Goal: Feedback & Contribution: Leave review/rating

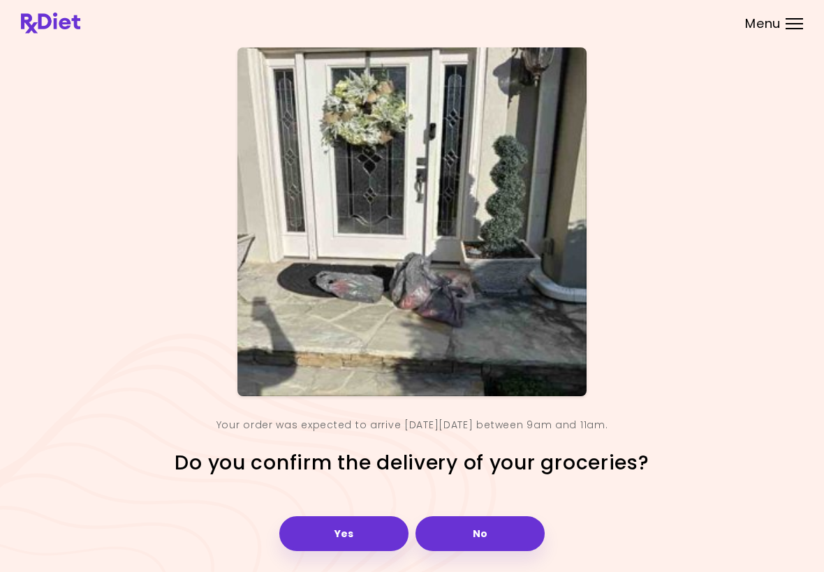
click at [341, 533] on button "Yes" at bounding box center [343, 534] width 129 height 35
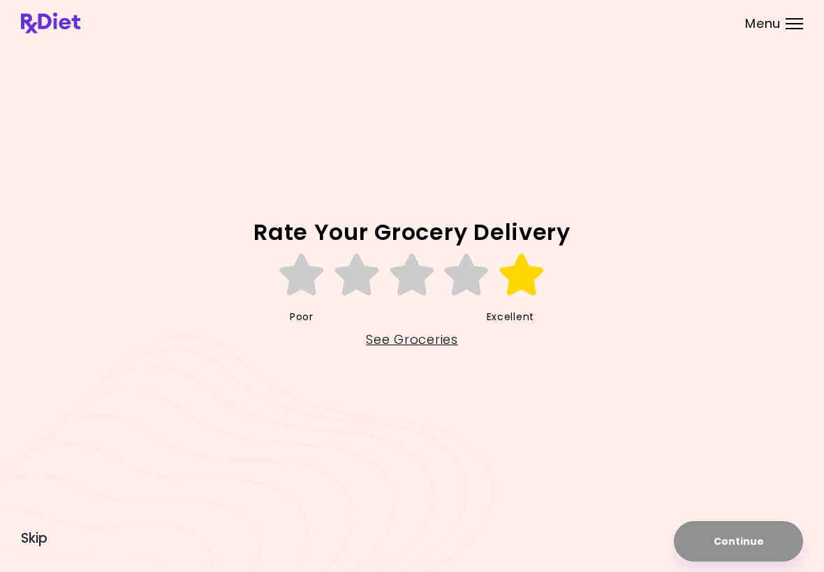
click at [533, 274] on icon at bounding box center [522, 275] width 48 height 42
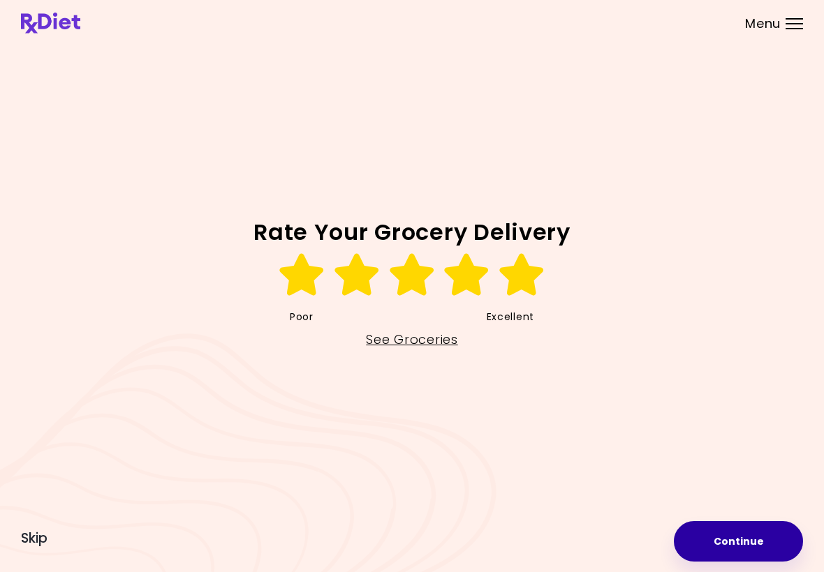
click at [749, 540] on button "Continue" at bounding box center [738, 542] width 129 height 40
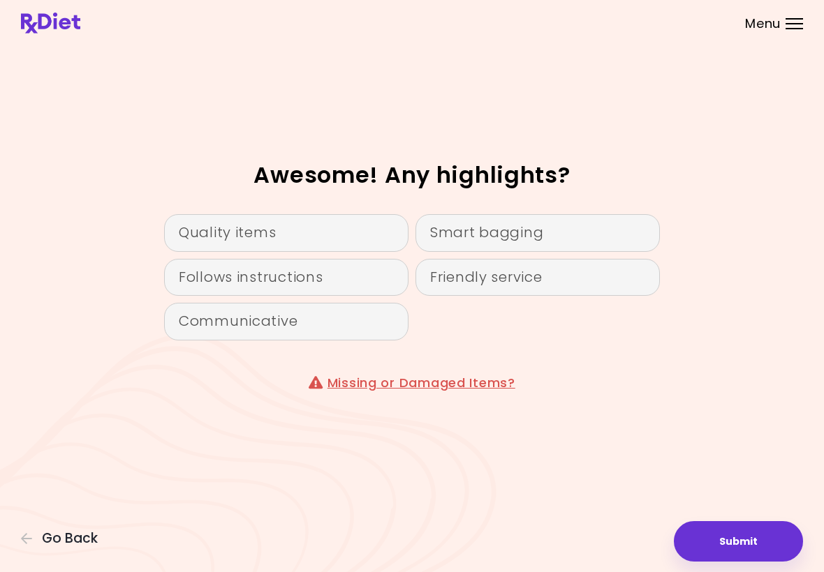
click at [339, 227] on div "Quality items" at bounding box center [286, 233] width 244 height 38
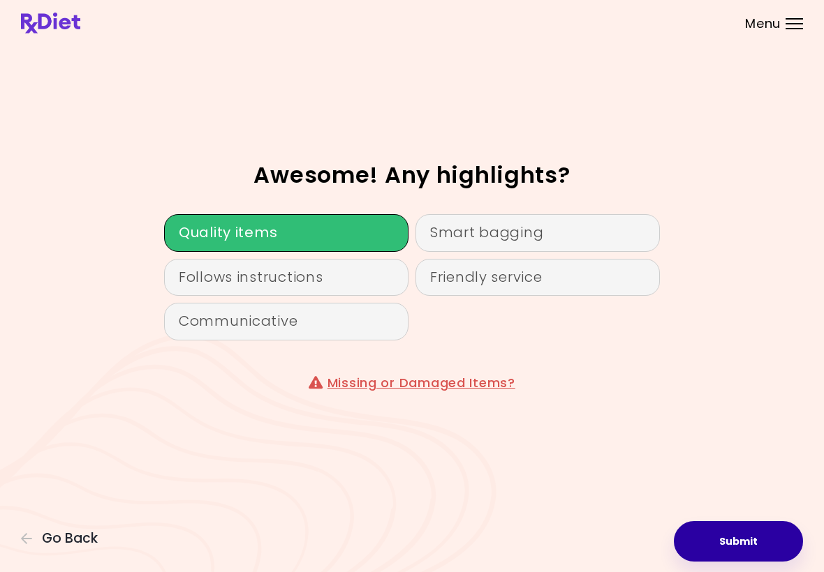
click at [736, 538] on button "Submit" at bounding box center [738, 542] width 129 height 40
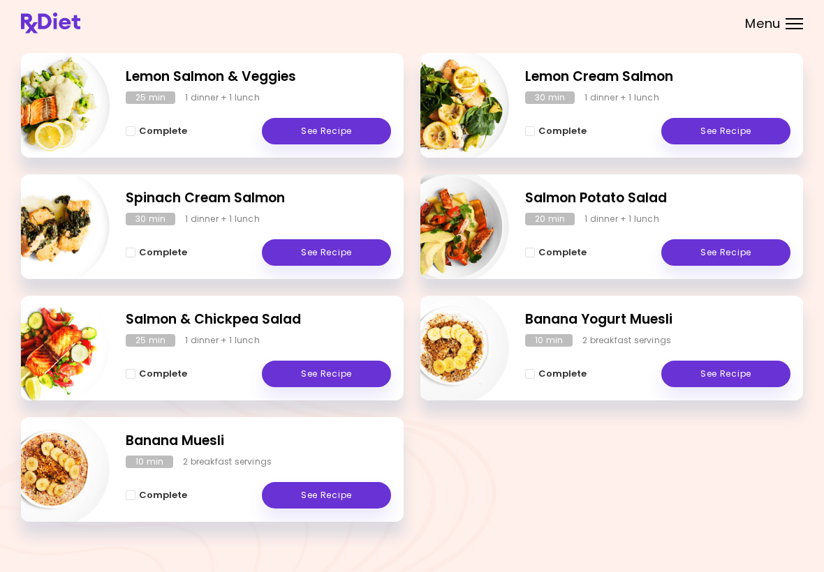
scroll to position [216, 0]
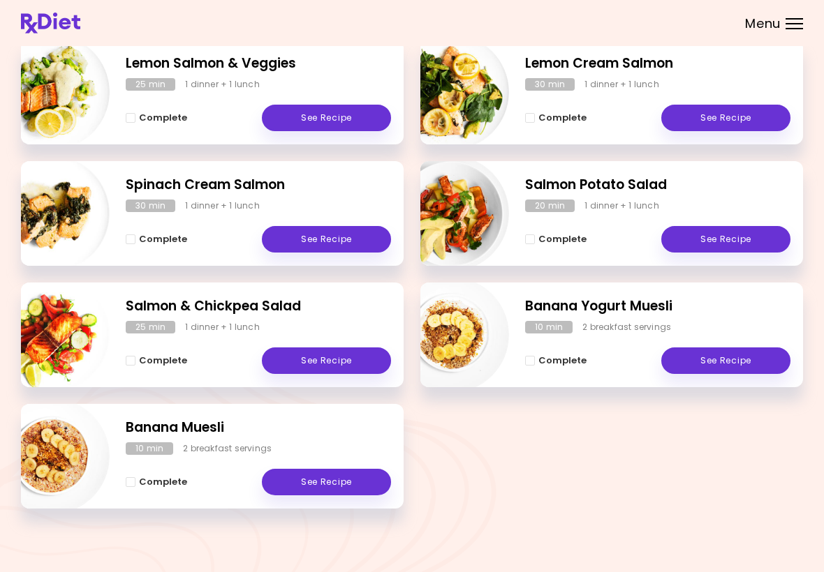
click at [339, 357] on link "See Recipe" at bounding box center [326, 361] width 129 height 27
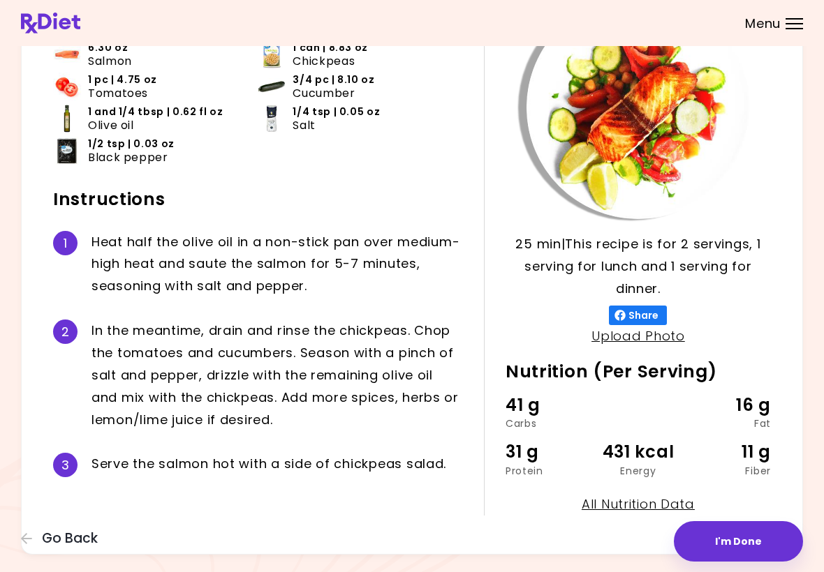
scroll to position [64, 0]
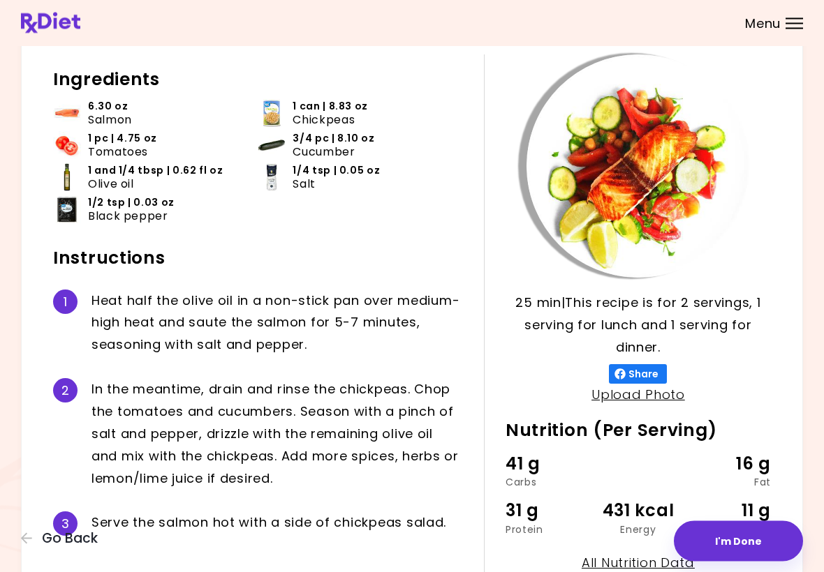
click at [3, 413] on div "Salmon & Chickpea Salad 25 min 25 min | This recipe is for 2 servings, 1 servin…" at bounding box center [412, 299] width 824 height 726
click at [419, 214] on ul "6.30 oz Salmon 1 can | 8.83 oz Chickpeas 1 pc | 4.75 oz Tomatoes 3/4 pc | 8.10 …" at bounding box center [258, 167] width 410 height 134
click at [814, 116] on div "Salmon & Chickpea Salad 25 min 25 min | This recipe is for 2 servings, 1 servin…" at bounding box center [412, 299] width 824 height 726
click at [809, 110] on div "Salmon & Chickpea Salad 25 min 25 min | This recipe is for 2 servings, 1 servin…" at bounding box center [412, 299] width 824 height 726
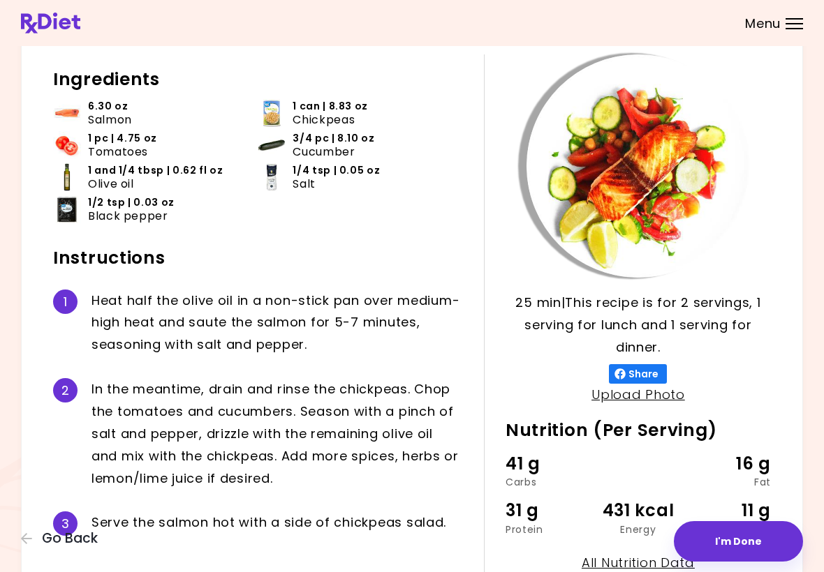
click at [738, 539] on button "I'm Done" at bounding box center [738, 542] width 129 height 40
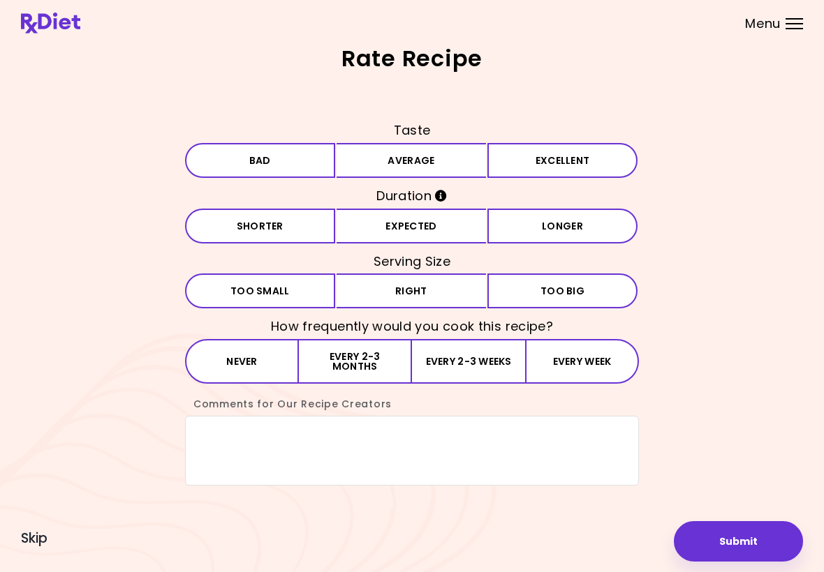
click at [407, 156] on button "Average" at bounding box center [412, 160] width 150 height 35
click at [413, 224] on button "Expected" at bounding box center [412, 226] width 150 height 35
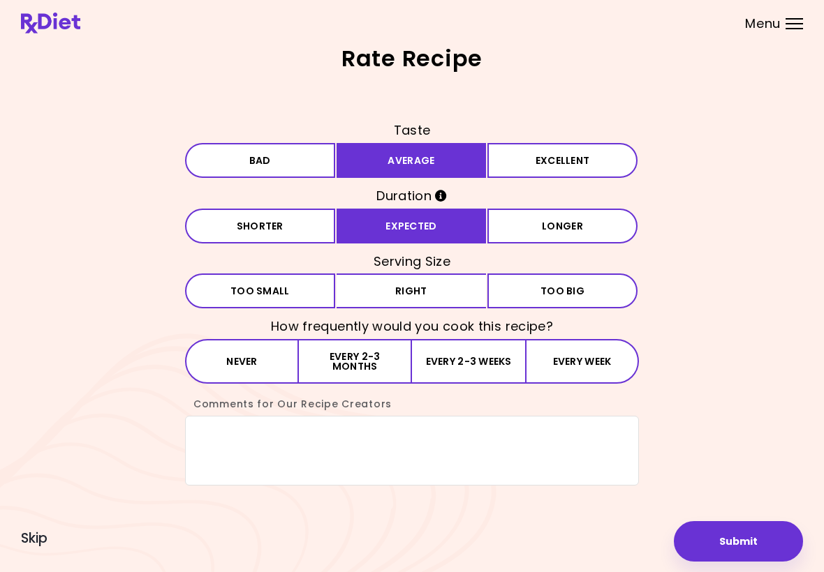
click at [413, 286] on button "Right" at bounding box center [412, 291] width 150 height 35
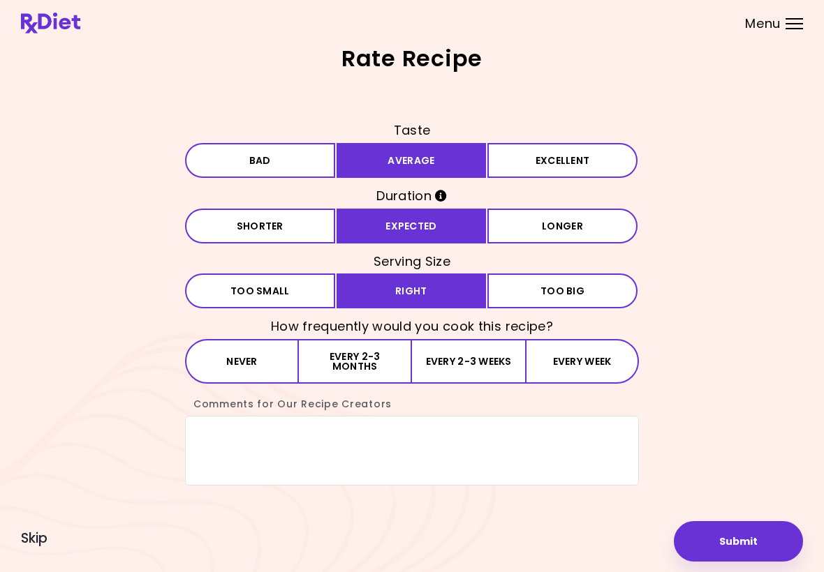
click at [577, 353] on button "Every week" at bounding box center [582, 361] width 114 height 45
click at [219, 446] on textarea "Comments for Our Recipe Creators" at bounding box center [412, 451] width 454 height 70
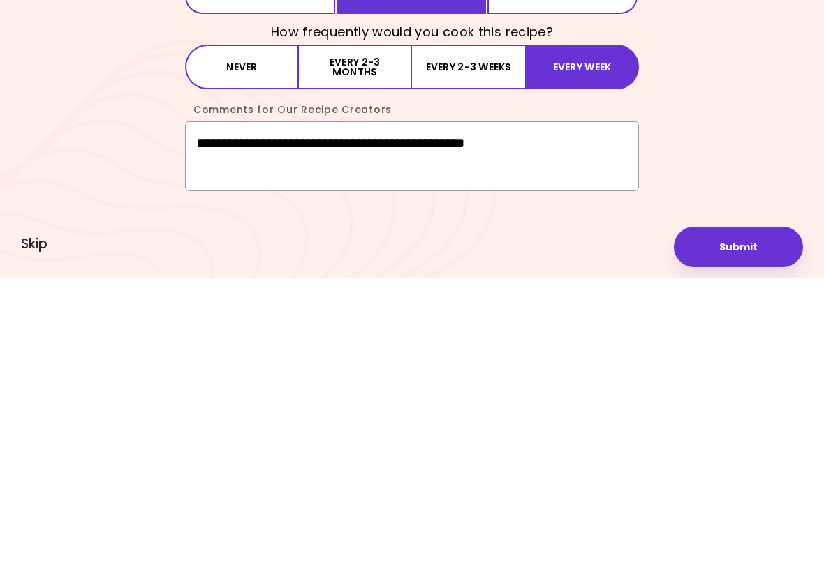
type textarea "**********"
click at [744, 522] on button "Submit" at bounding box center [738, 542] width 129 height 40
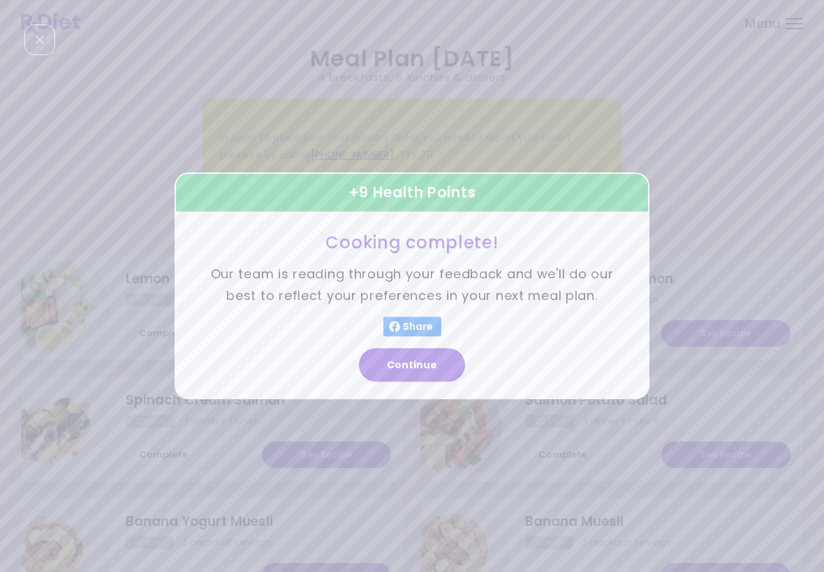
click at [414, 360] on button "Continue" at bounding box center [412, 366] width 106 height 34
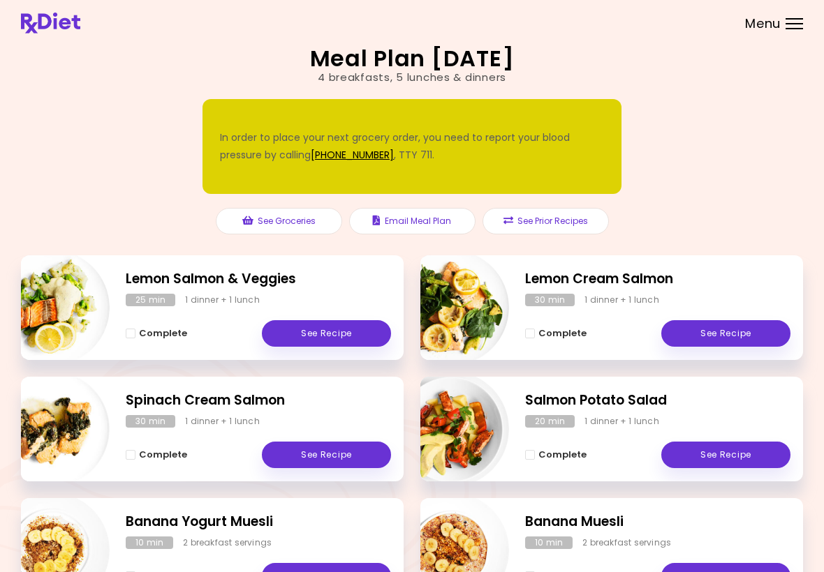
click at [3, 333] on div "Meal Plan [DATE] 4 breakfasts , 5 lunches & dinners In order to place your next…" at bounding box center [412, 394] width 824 height 789
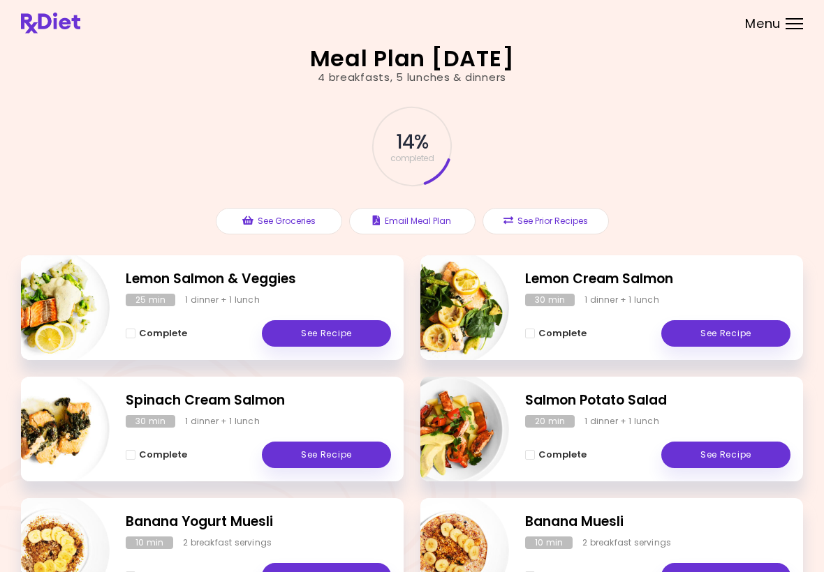
click at [512, 3] on header at bounding box center [412, 23] width 824 height 46
click at [557, 0] on header at bounding box center [412, 23] width 824 height 46
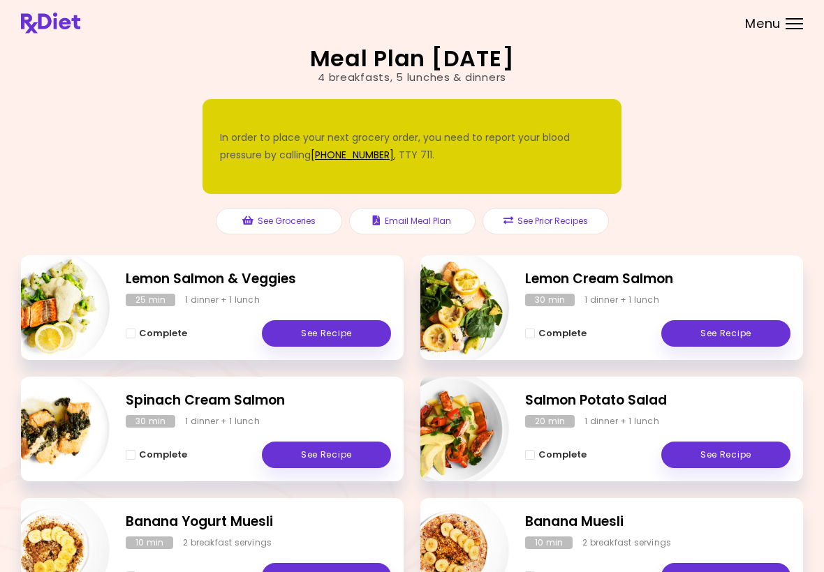
click at [485, 0] on header at bounding box center [412, 23] width 824 height 46
